Goal: Task Accomplishment & Management: Use online tool/utility

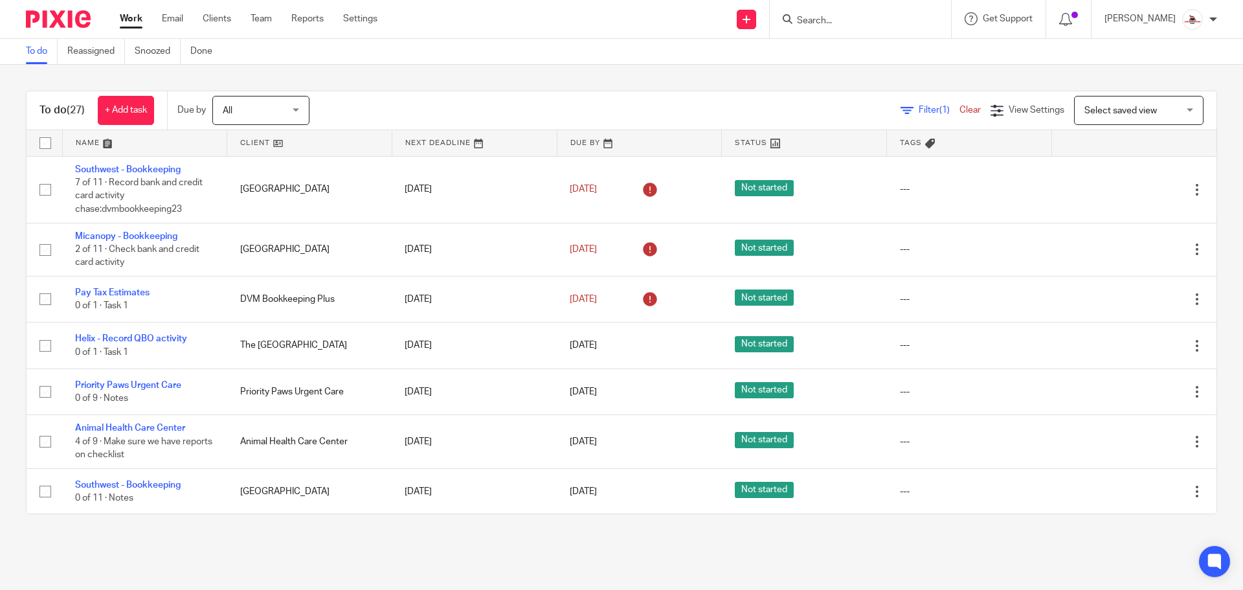
click at [250, 142] on link at bounding box center [309, 143] width 164 height 26
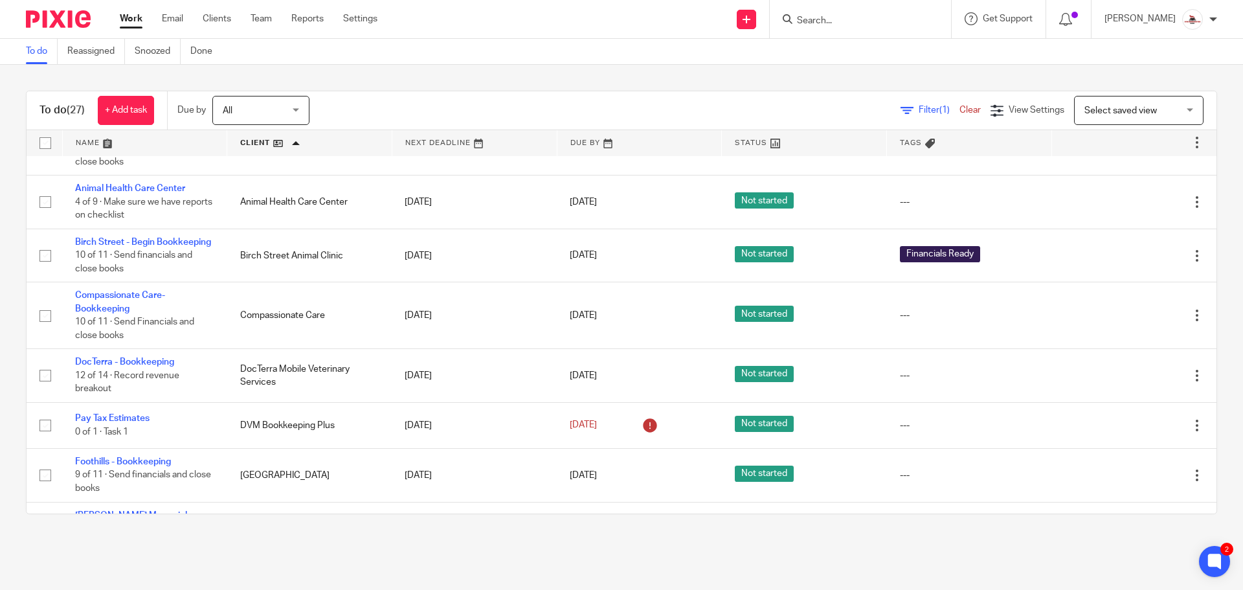
scroll to position [194, 0]
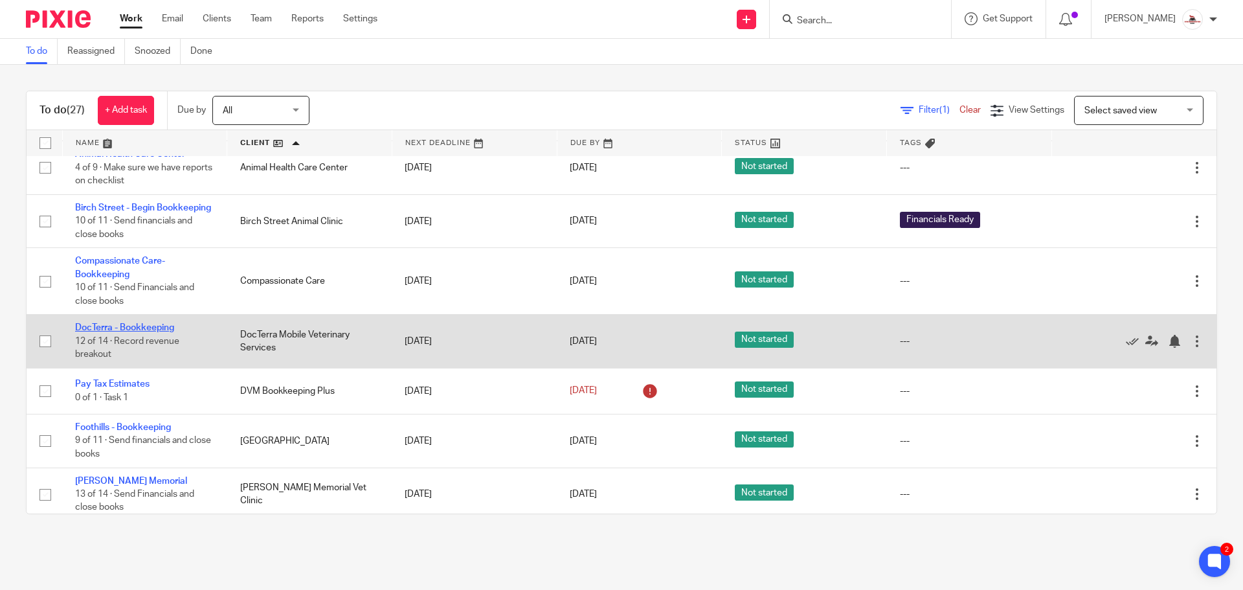
click at [144, 327] on link "DocTerra - Bookkeeping" at bounding box center [124, 327] width 99 height 9
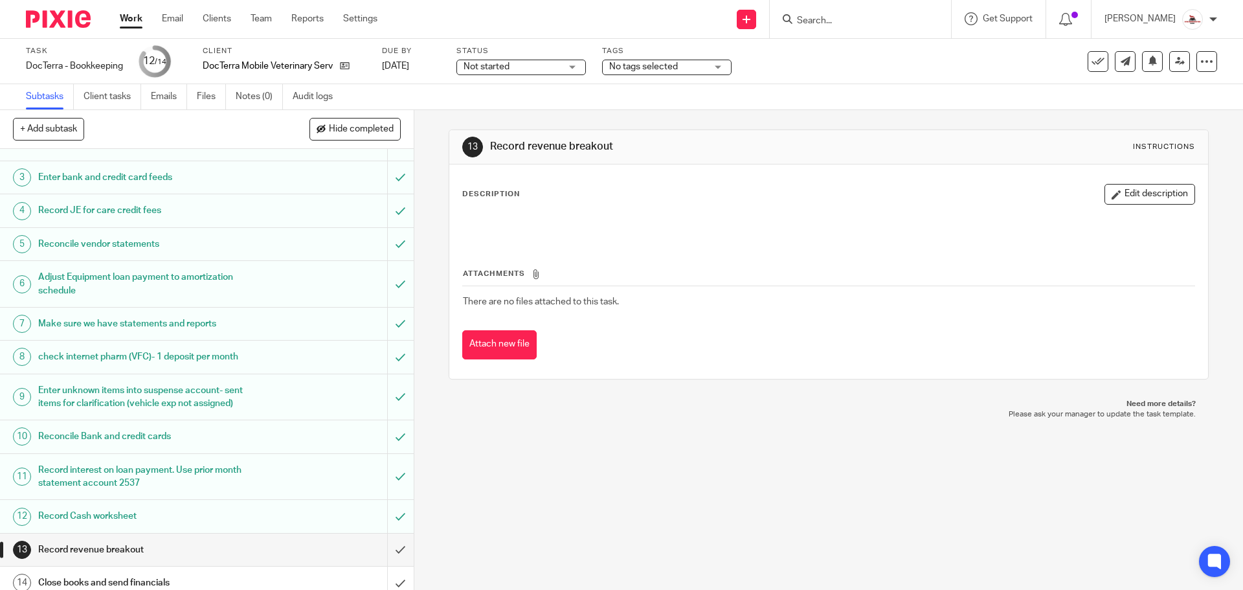
scroll to position [77, 0]
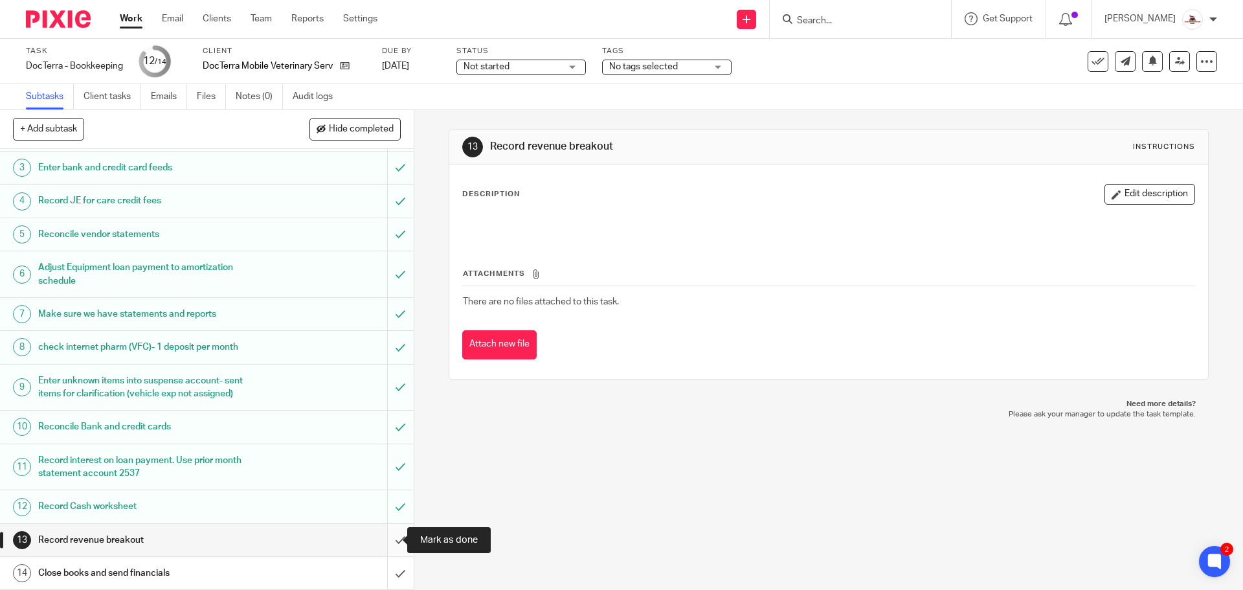
click at [383, 535] on input "submit" at bounding box center [207, 540] width 414 height 32
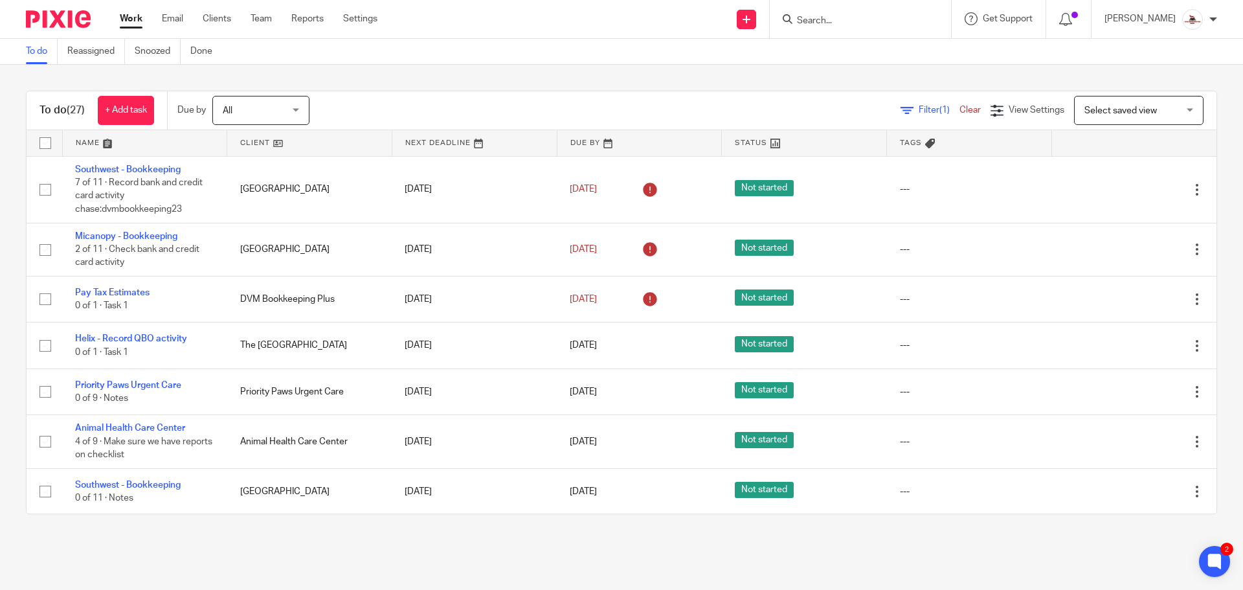
click at [256, 143] on link at bounding box center [309, 143] width 164 height 26
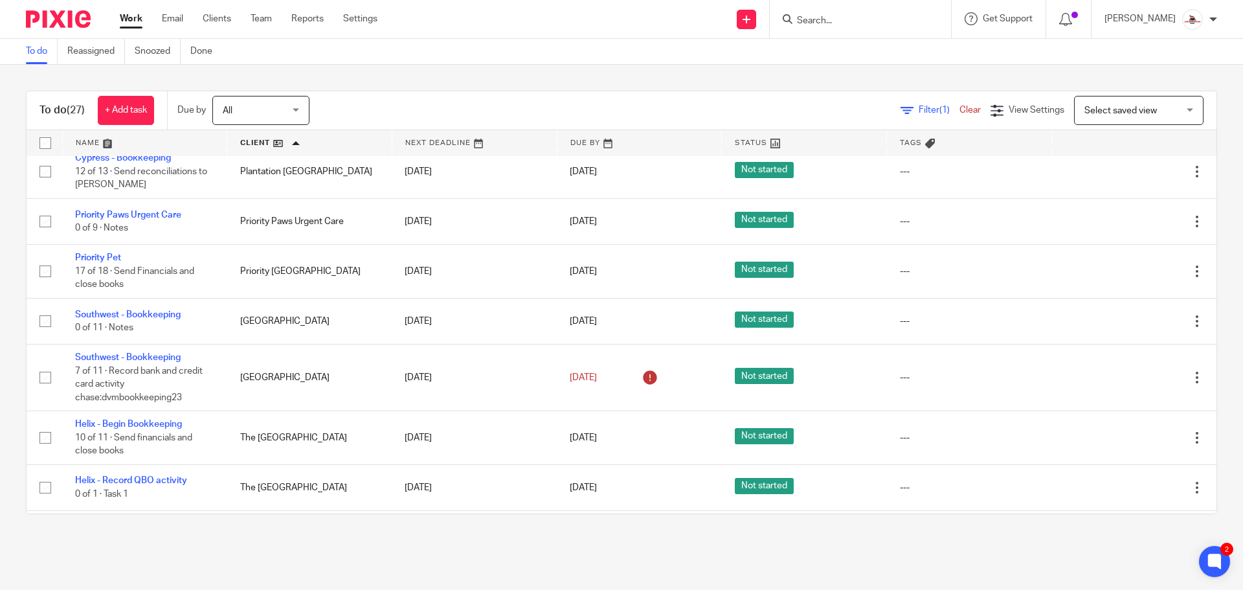
scroll to position [1035, 0]
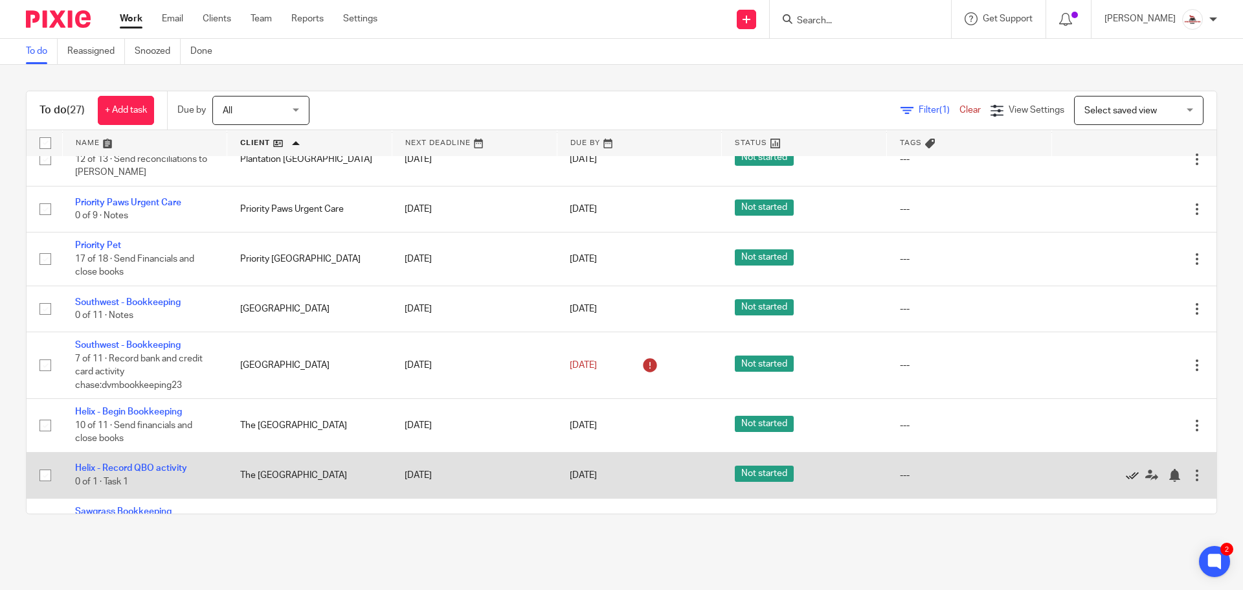
click at [1125, 469] on icon at bounding box center [1131, 475] width 13 height 13
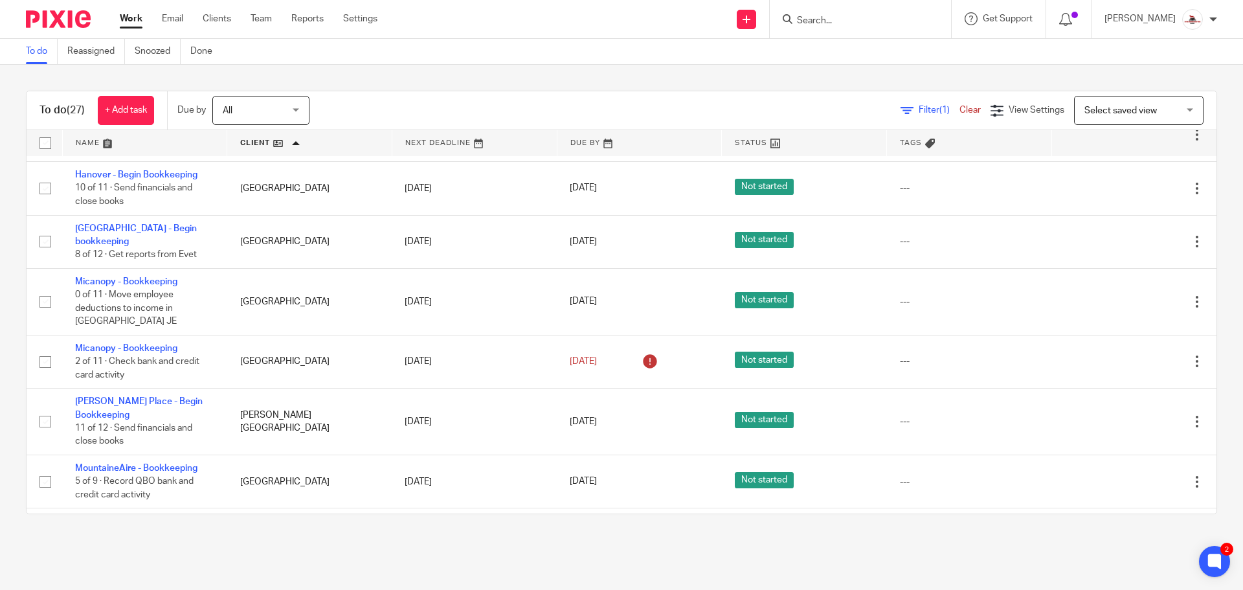
scroll to position [549, 0]
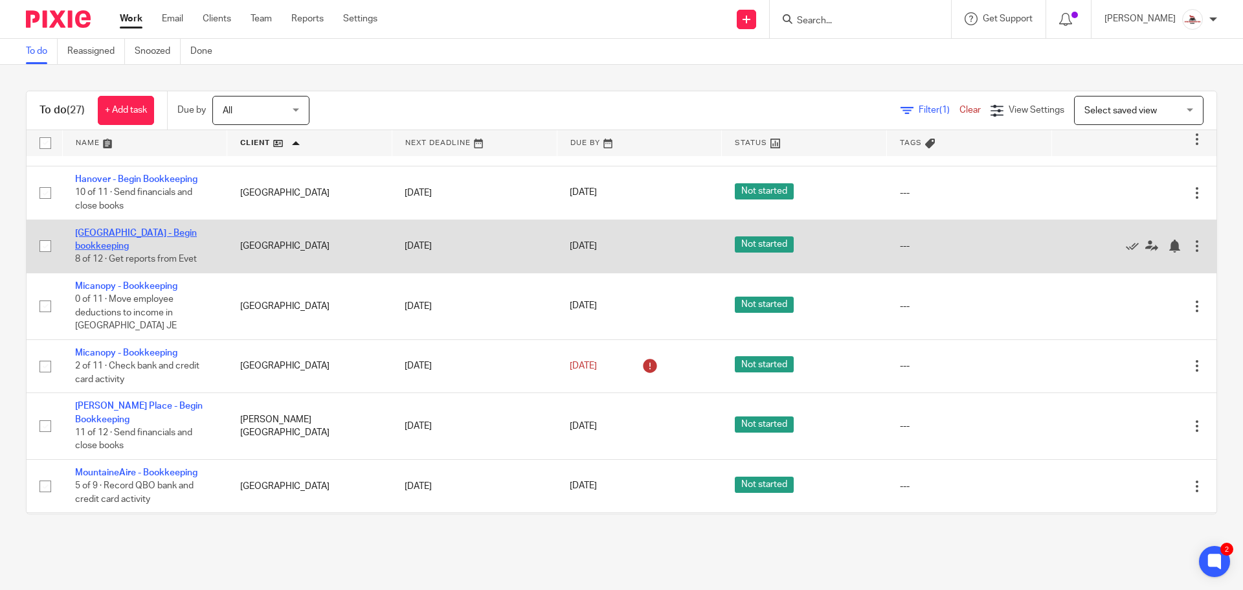
click at [173, 233] on link "[GEOGRAPHIC_DATA] - Begin bookkeeping" at bounding box center [136, 239] width 122 height 22
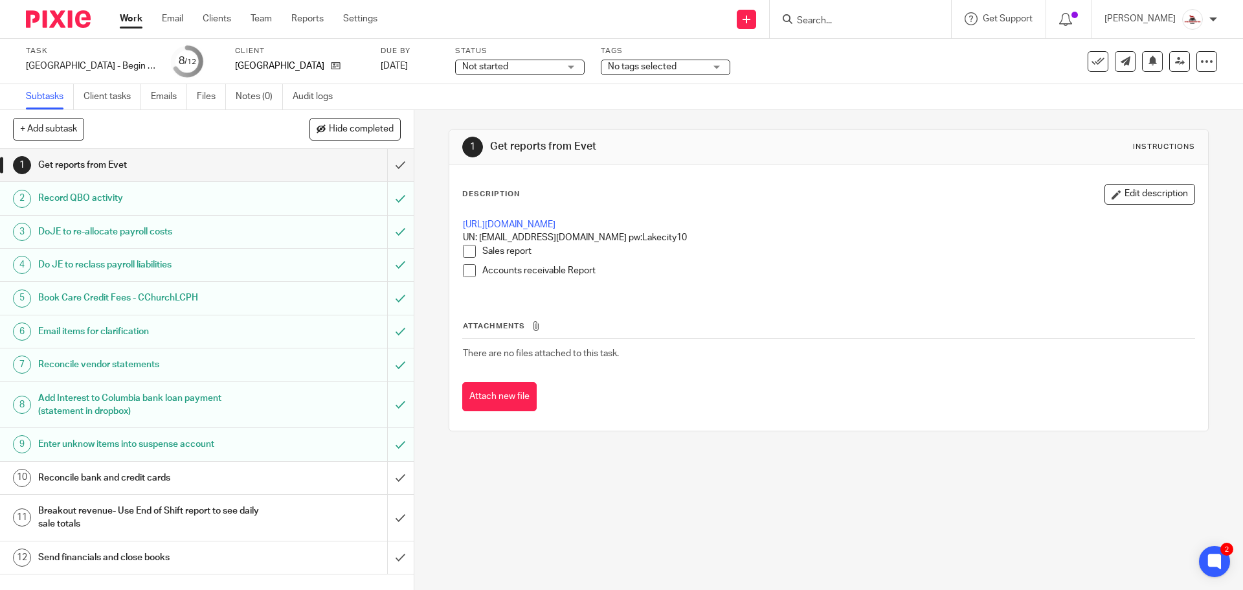
click at [334, 472] on div "Reconcile bank and credit cards" at bounding box center [206, 477] width 336 height 19
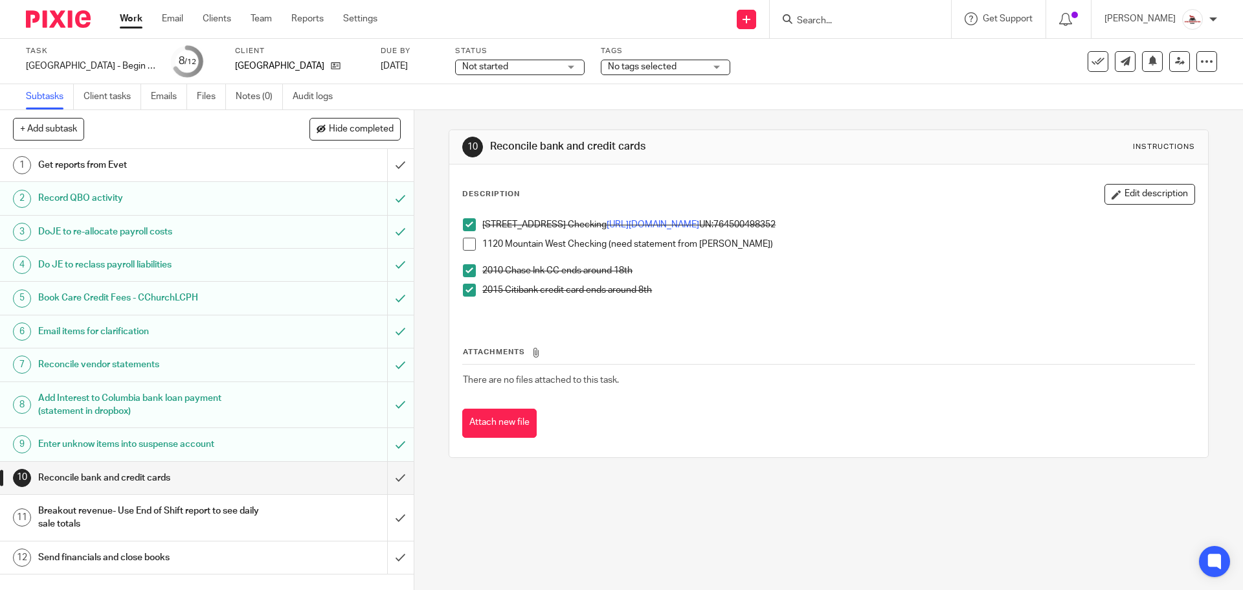
click at [346, 159] on div "Get reports from Evet" at bounding box center [206, 164] width 336 height 19
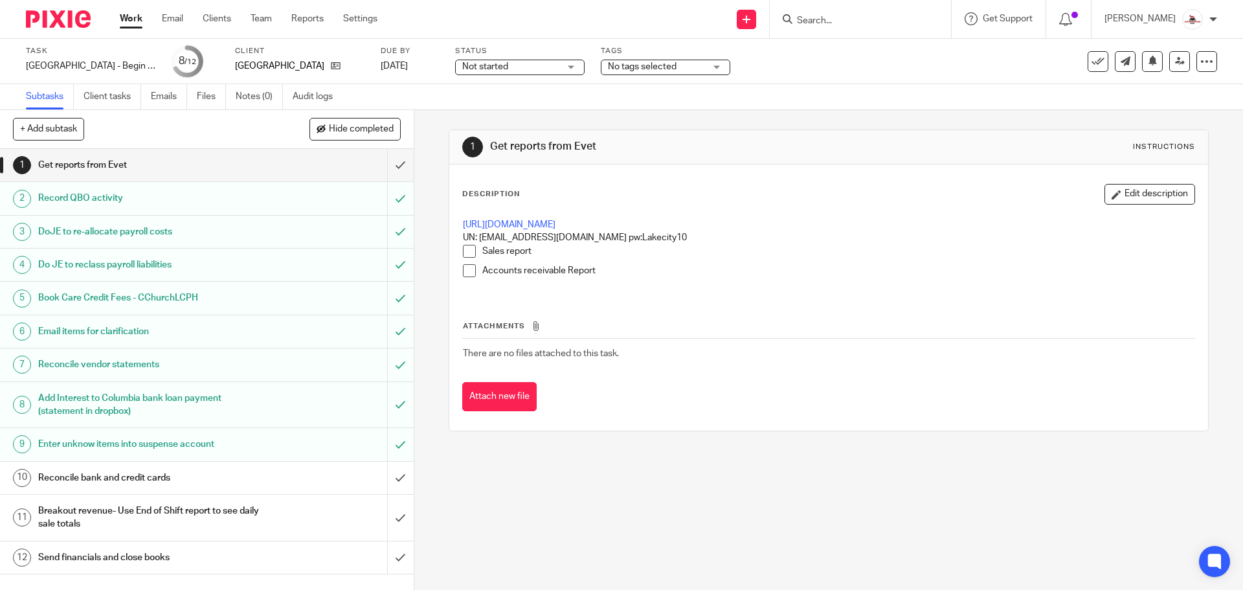
click at [465, 252] on span at bounding box center [469, 251] width 13 height 13
click at [463, 269] on span at bounding box center [469, 270] width 13 height 13
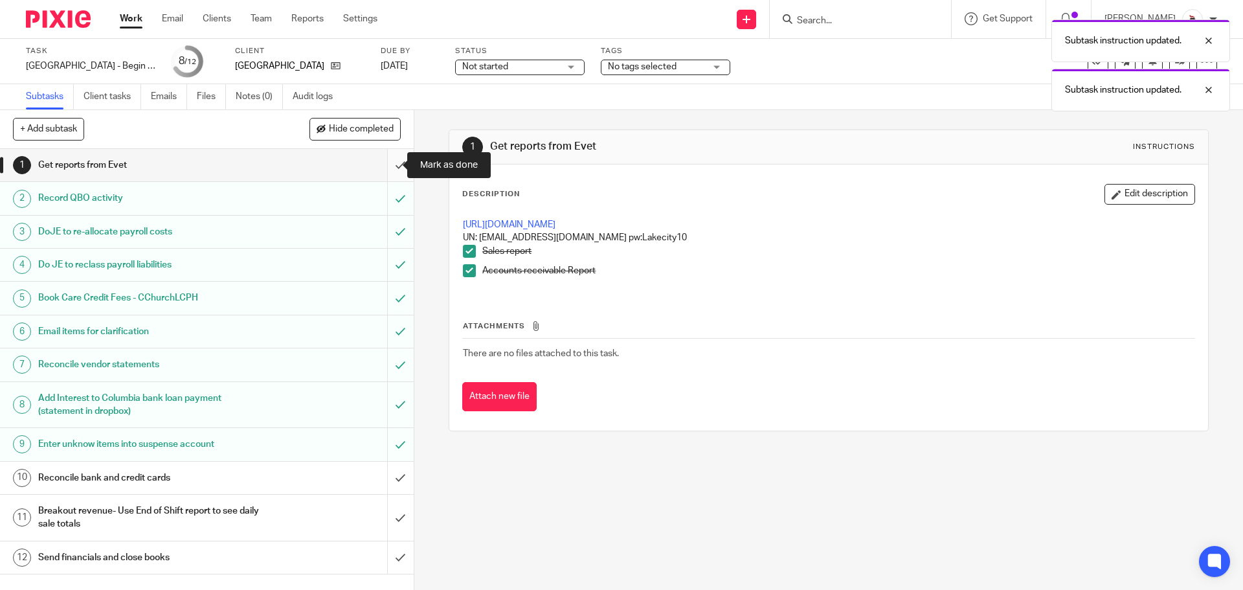
click at [384, 162] on input "submit" at bounding box center [207, 165] width 414 height 32
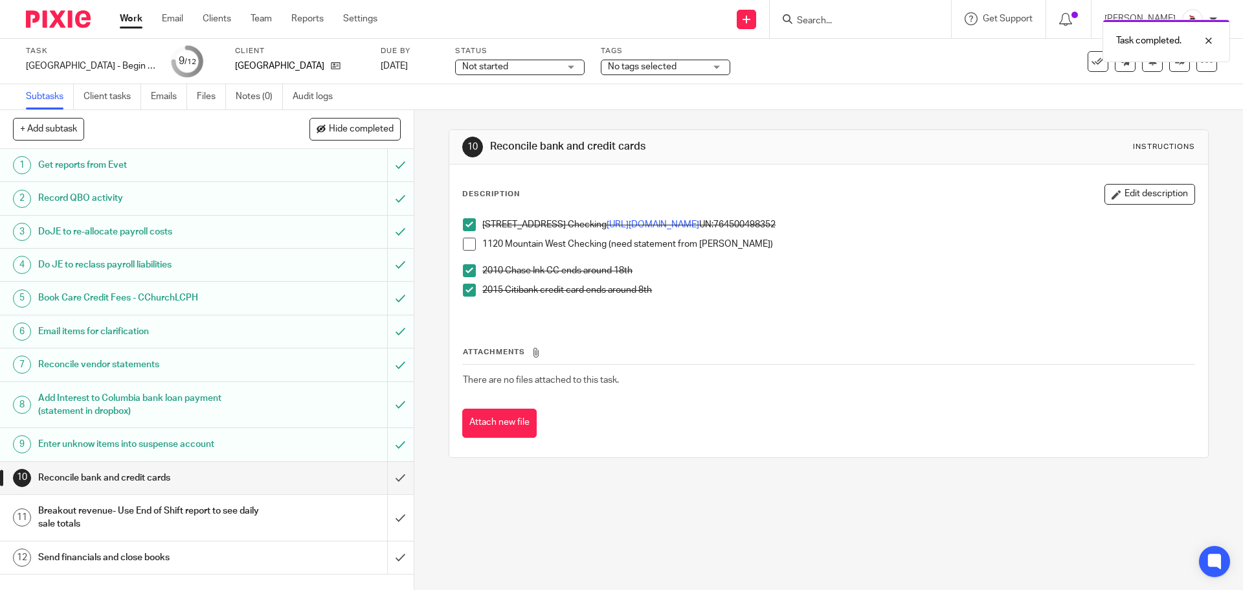
click at [469, 243] on span at bounding box center [469, 244] width 13 height 13
click at [391, 474] on input "submit" at bounding box center [207, 477] width 414 height 32
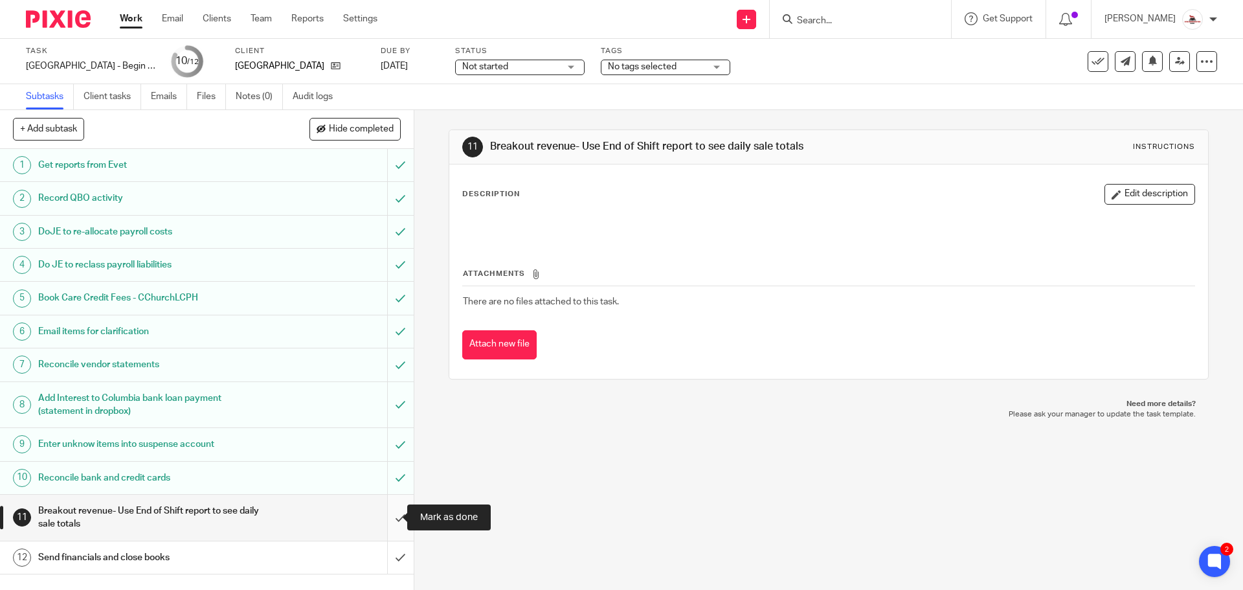
click at [388, 516] on input "submit" at bounding box center [207, 517] width 414 height 46
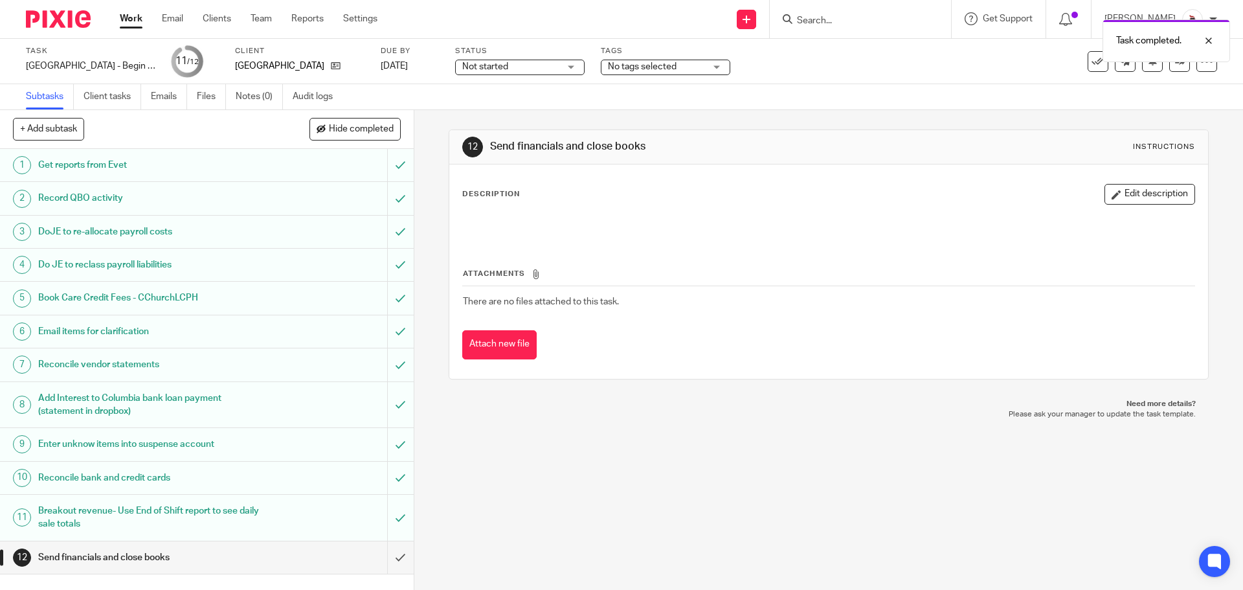
click at [130, 22] on link "Work" at bounding box center [131, 18] width 23 height 13
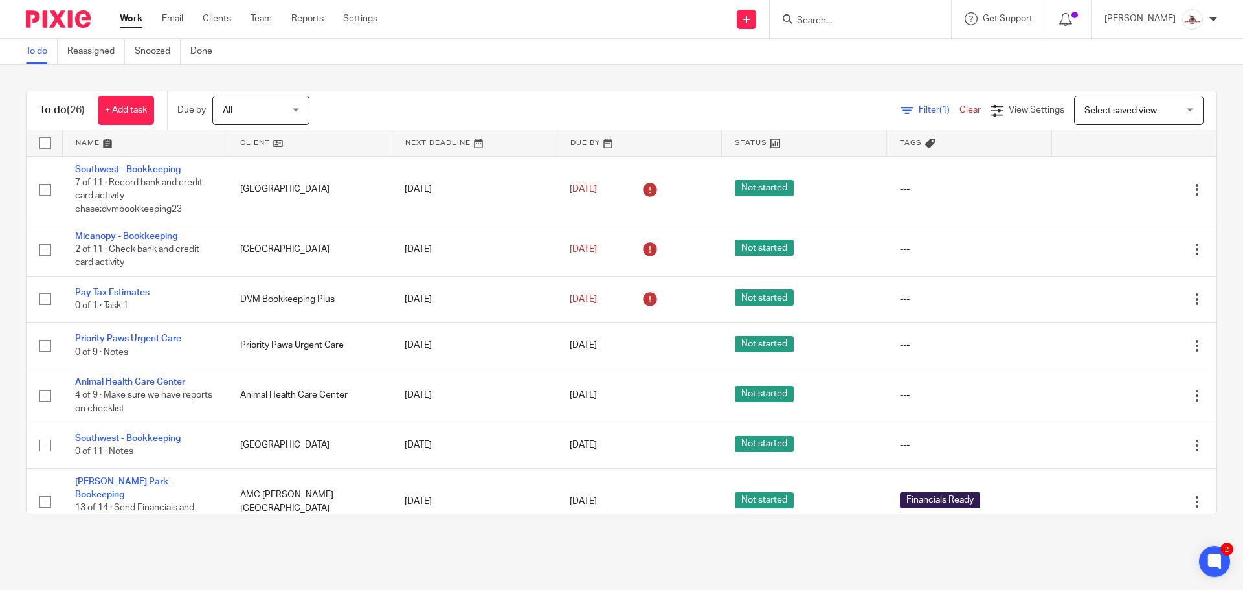
click at [249, 141] on link at bounding box center [309, 143] width 164 height 26
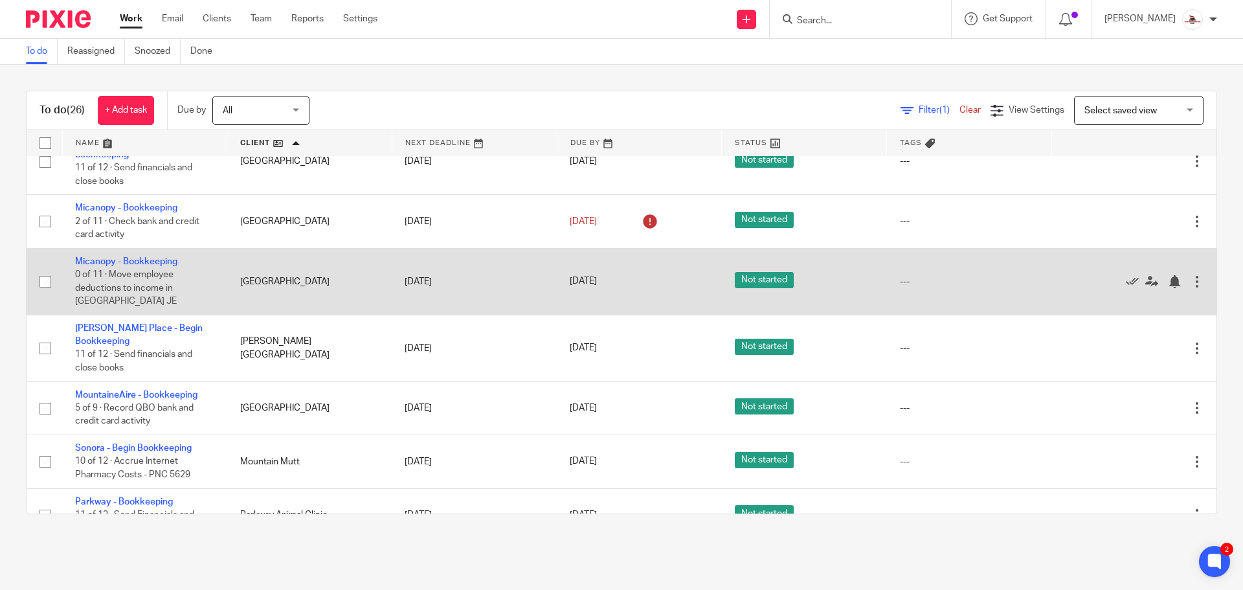
scroll to position [647, 0]
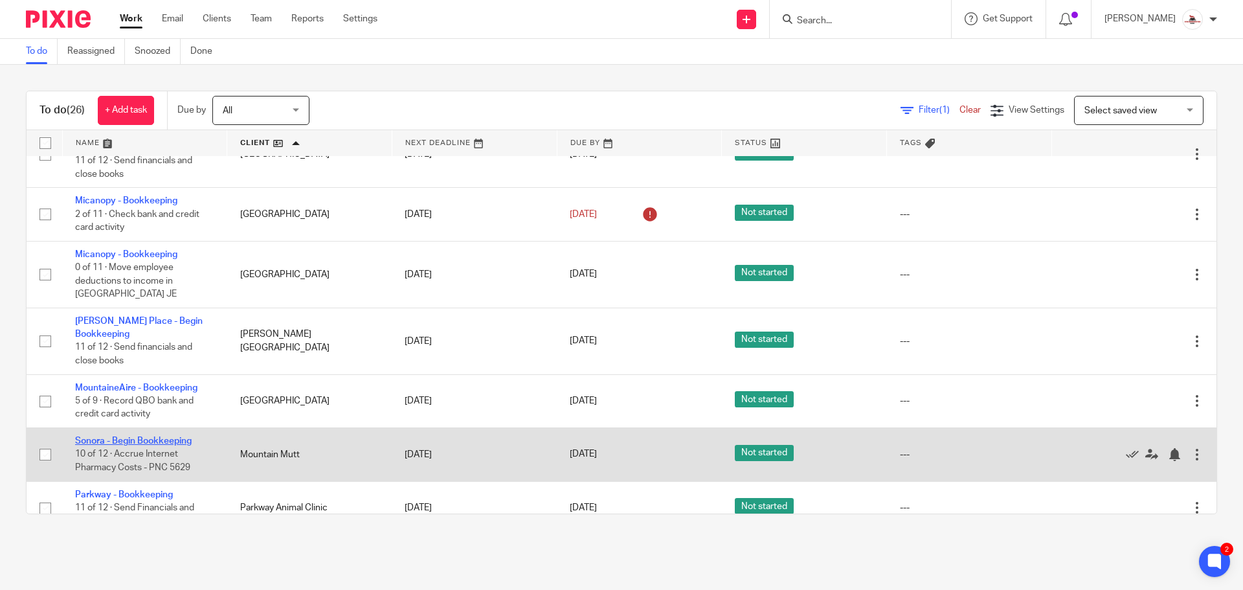
click at [167, 436] on link "Sonora - Begin Bookkeeping" at bounding box center [133, 440] width 116 height 9
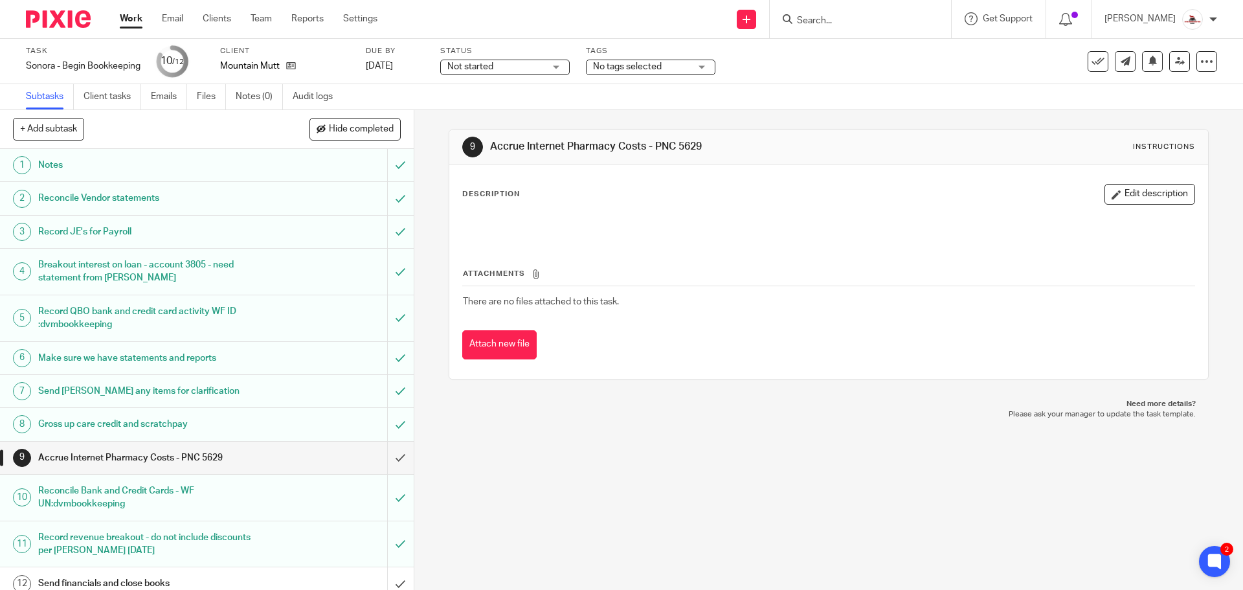
scroll to position [11, 0]
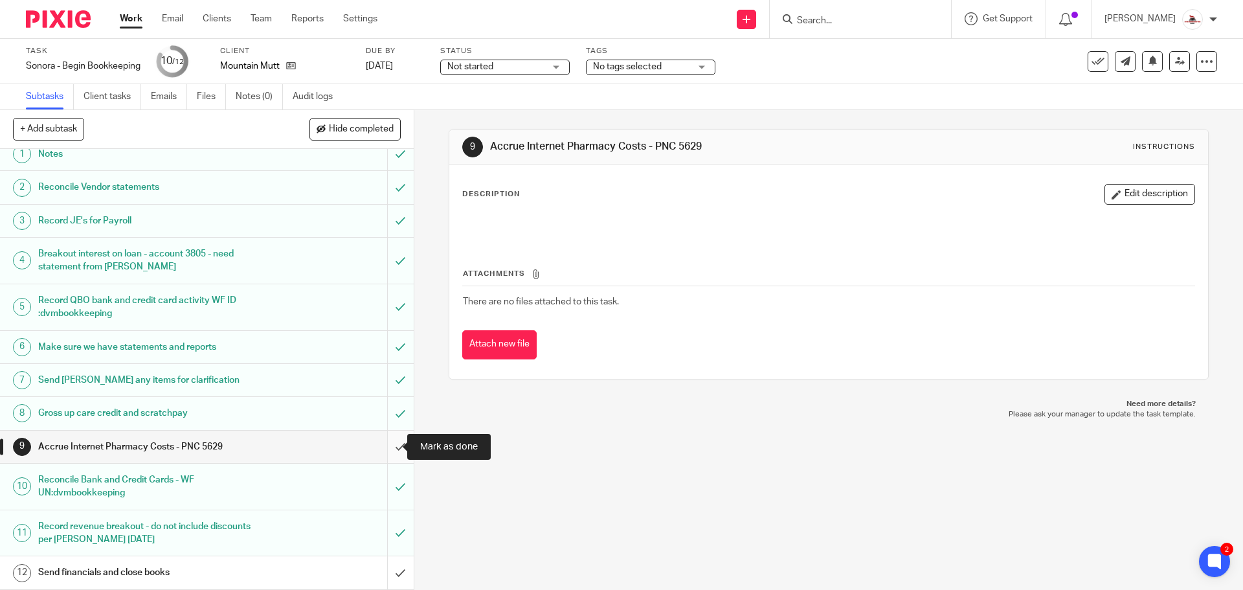
click at [379, 444] on input "submit" at bounding box center [207, 446] width 414 height 32
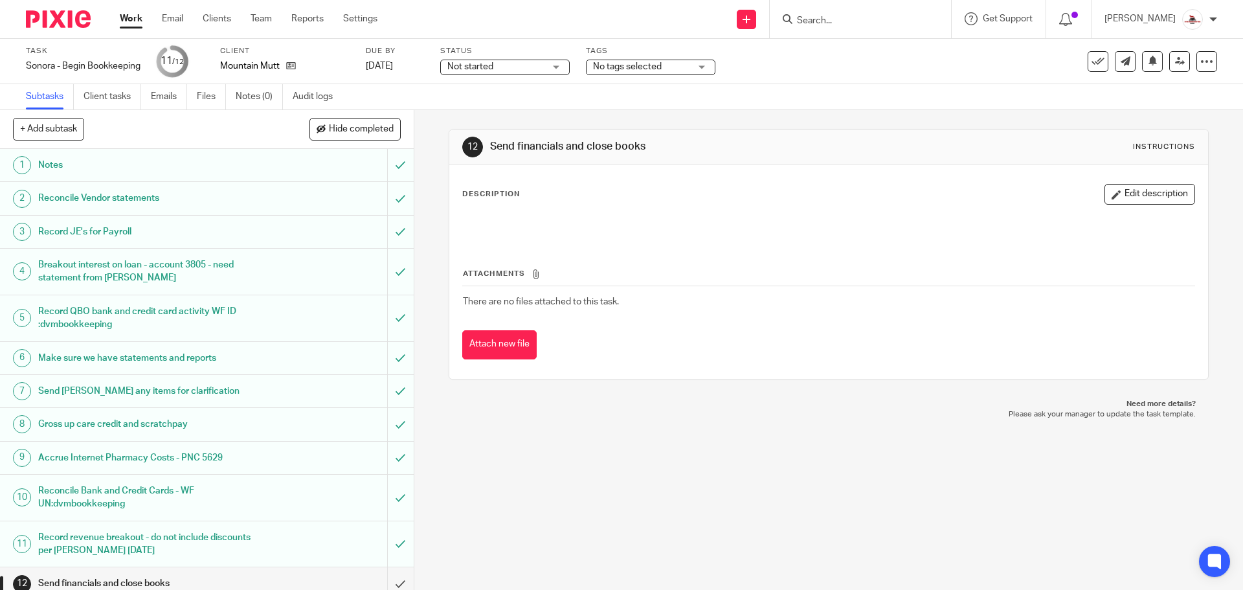
click at [132, 17] on link "Work" at bounding box center [131, 18] width 23 height 13
